Goal: Task Accomplishment & Management: Use online tool/utility

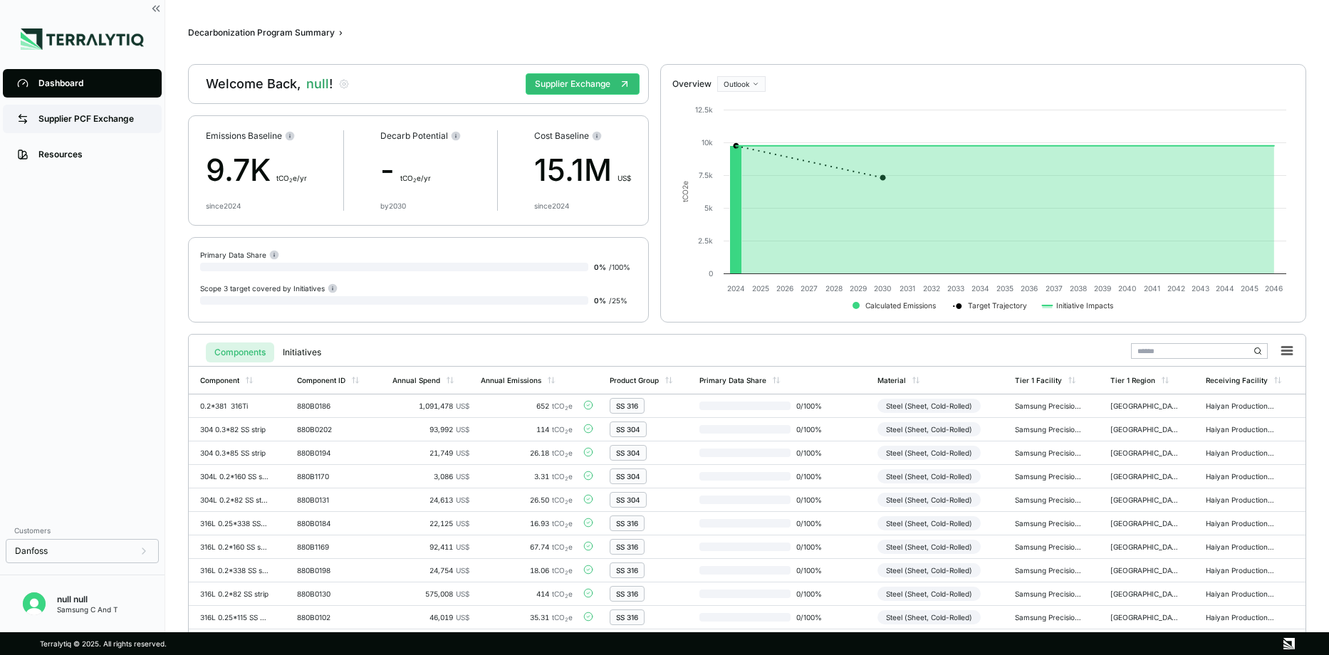
click at [72, 116] on div "Supplier PCF Exchange" at bounding box center [92, 118] width 109 height 11
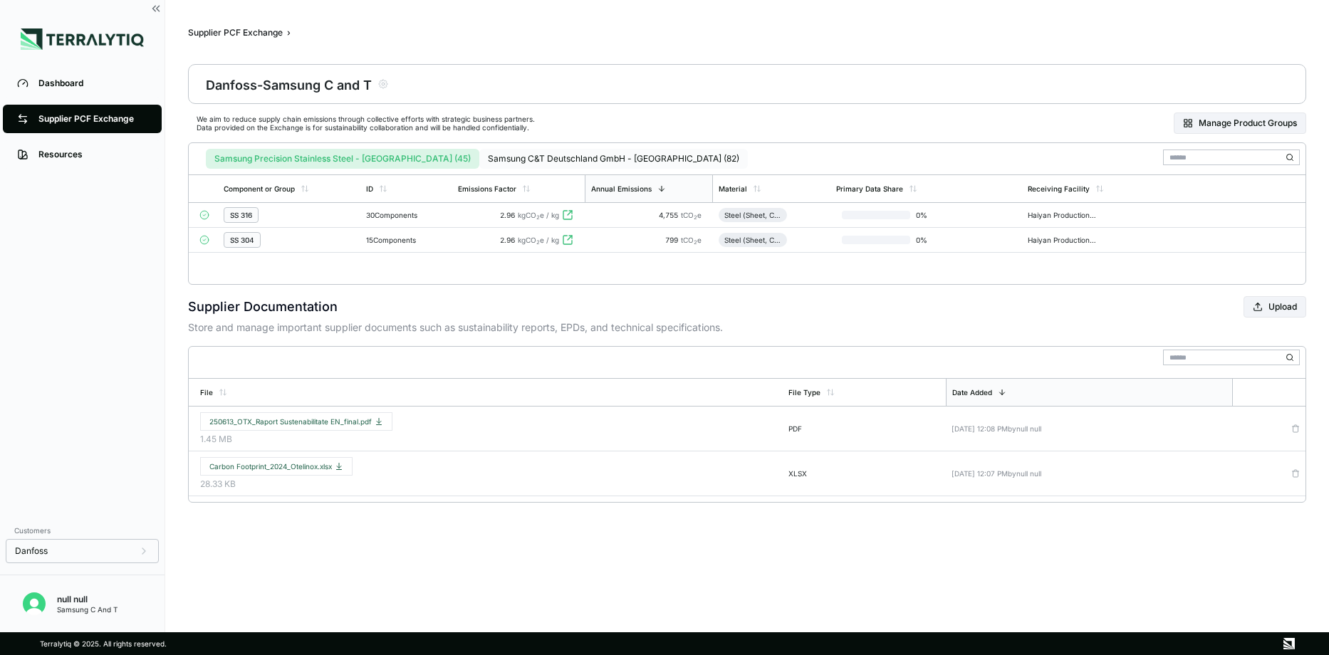
click at [506, 158] on button "Samsung C&T Deutschland GmbH - [GEOGRAPHIC_DATA] (82)" at bounding box center [613, 159] width 268 height 20
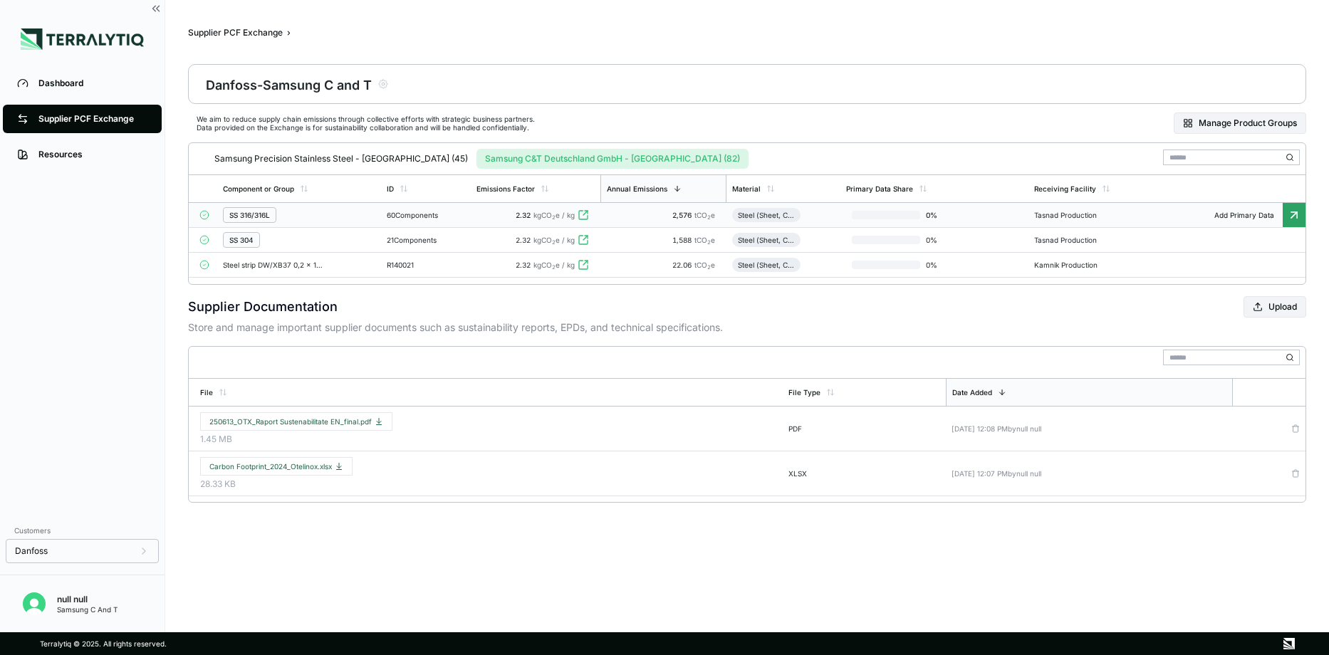
click at [562, 214] on span "kgCO 2 e / kg" at bounding box center [553, 215] width 41 height 9
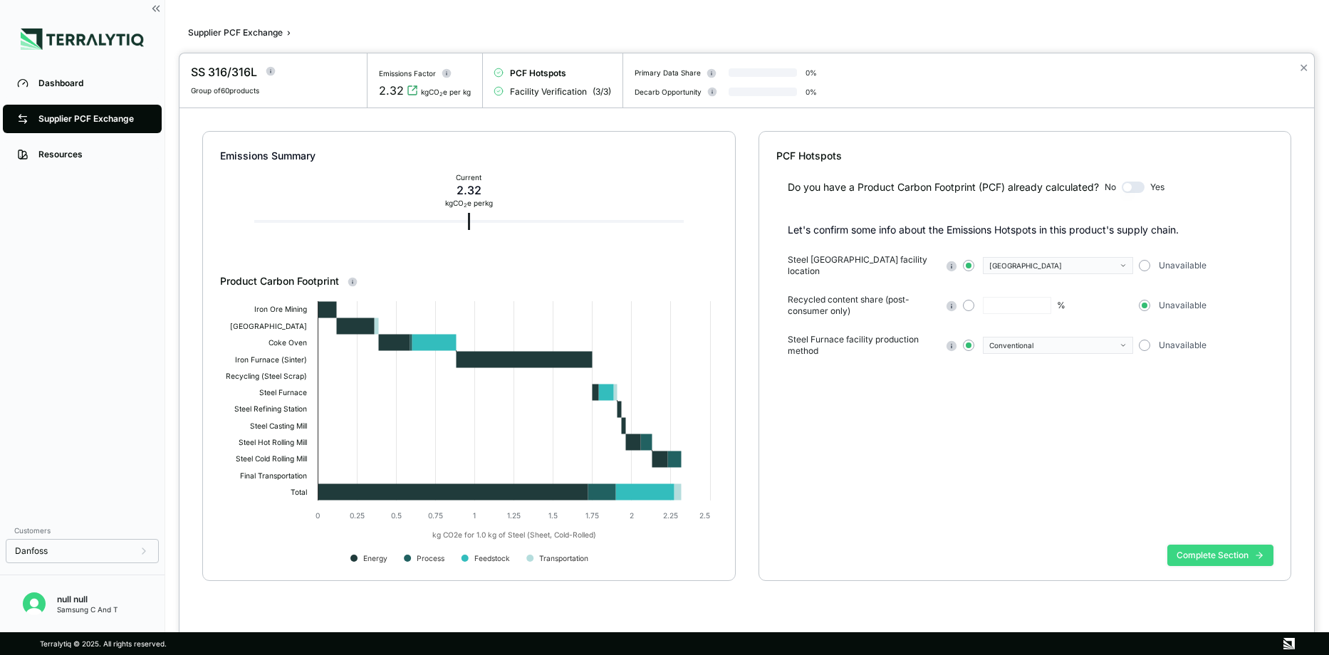
click at [1199, 551] on button "Complete Section" at bounding box center [1220, 555] width 106 height 21
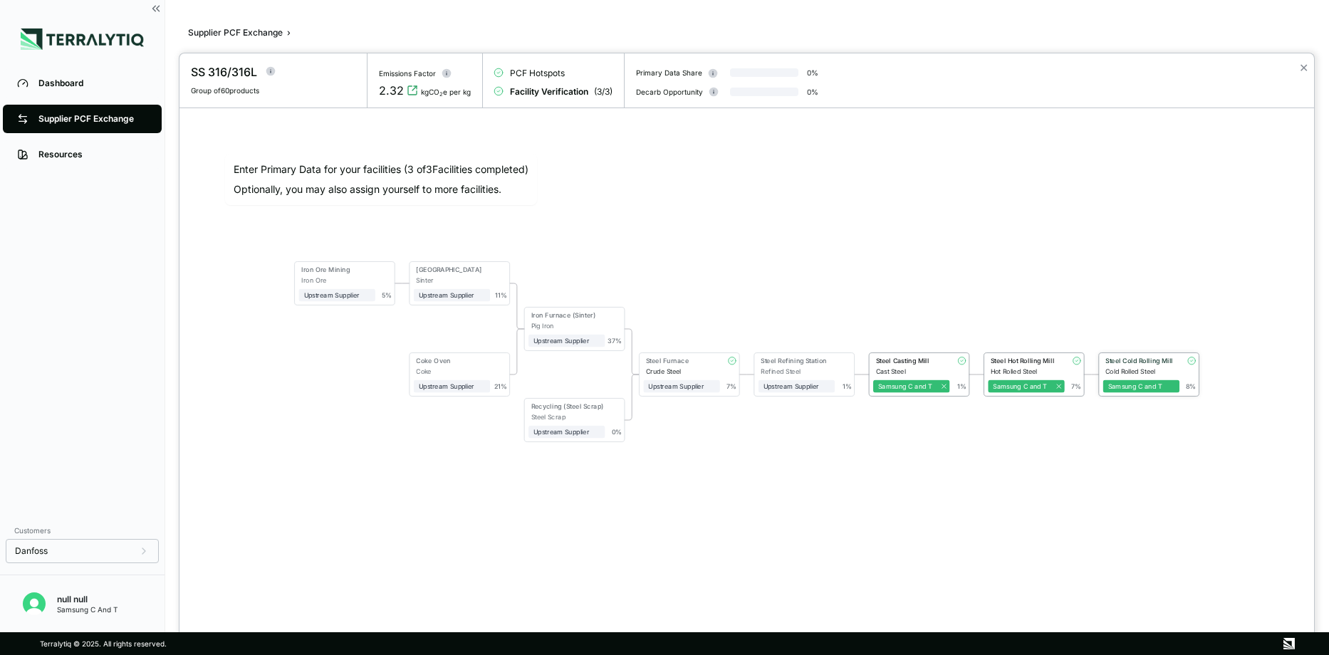
click at [1128, 367] on div "Cold Rolled Steel" at bounding box center [1142, 371] width 74 height 8
